Goal: Navigation & Orientation: Understand site structure

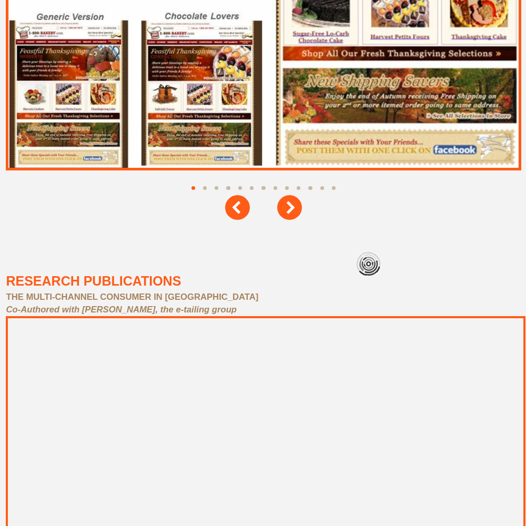
scroll to position [4730, 0]
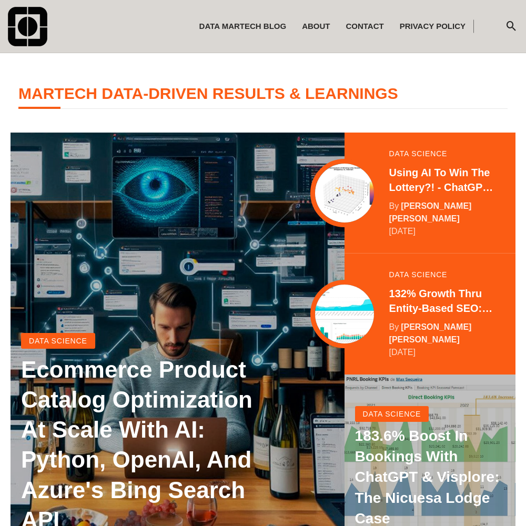
scroll to position [208, 0]
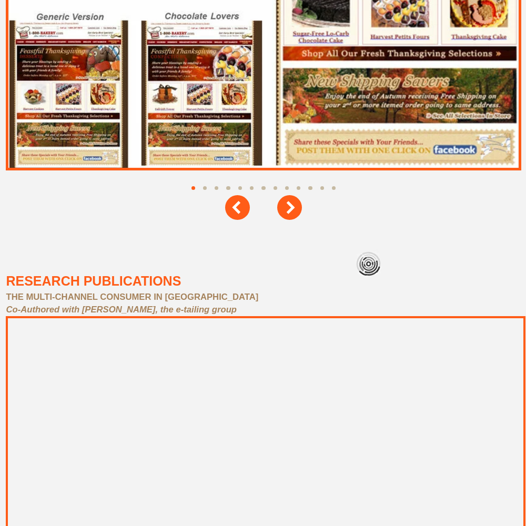
scroll to position [4730, 0]
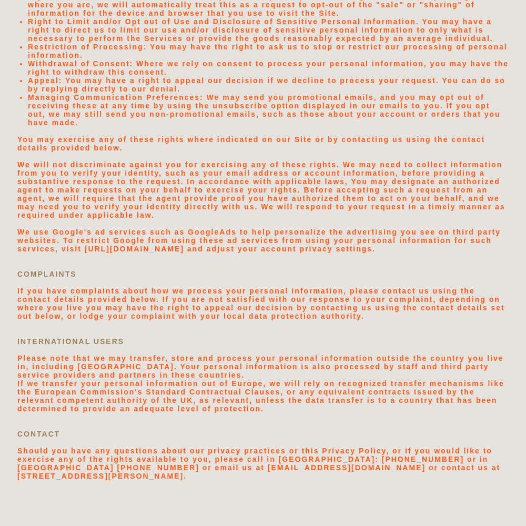
scroll to position [2234, 0]
